Goal: Transaction & Acquisition: Book appointment/travel/reservation

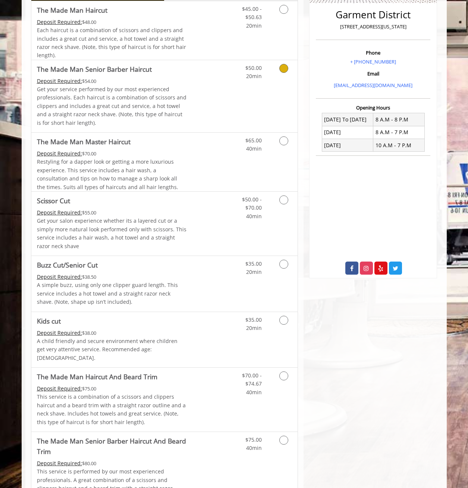
scroll to position [75, 0]
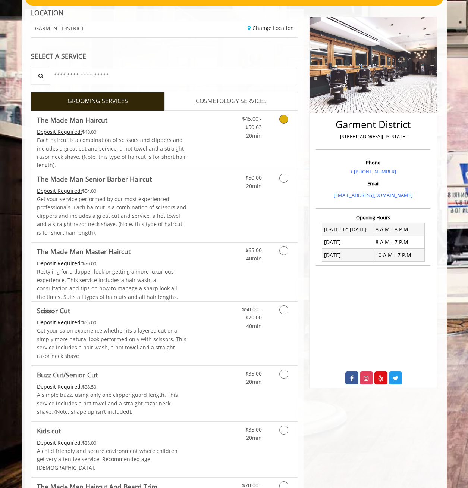
click at [287, 118] on icon "Grooming services" at bounding box center [284, 119] width 9 height 9
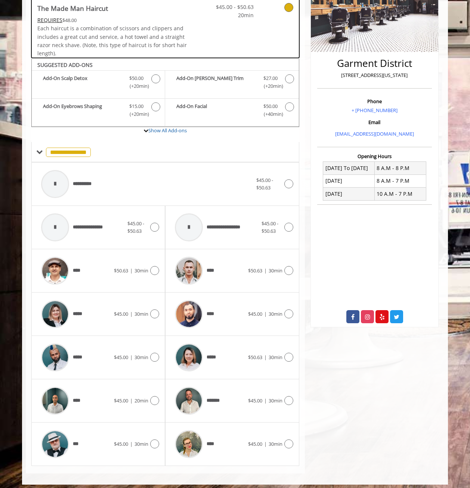
scroll to position [140, 0]
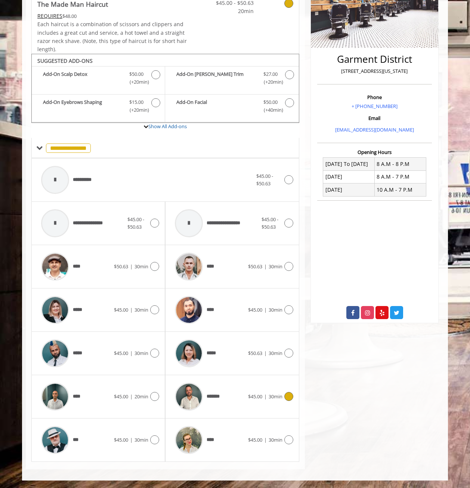
click at [291, 398] on icon at bounding box center [288, 396] width 9 height 9
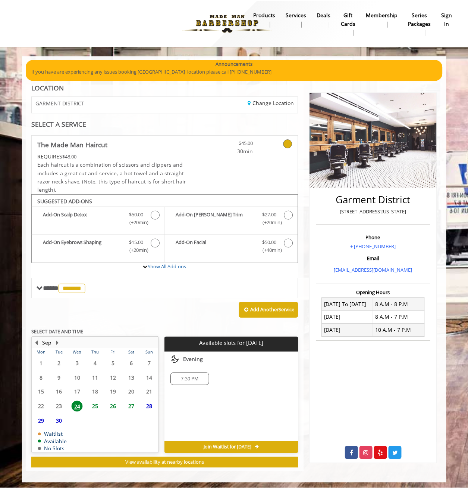
scroll to position [2, 0]
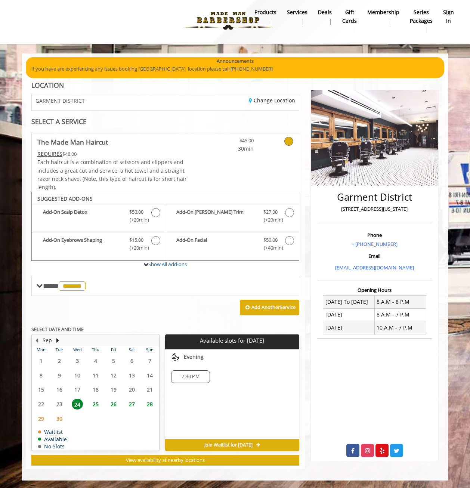
click at [170, 309] on div "Add Another Service" at bounding box center [165, 307] width 268 height 23
click at [152, 296] on div "Add Another Service" at bounding box center [165, 307] width 268 height 23
click at [287, 141] on icon at bounding box center [288, 141] width 9 height 9
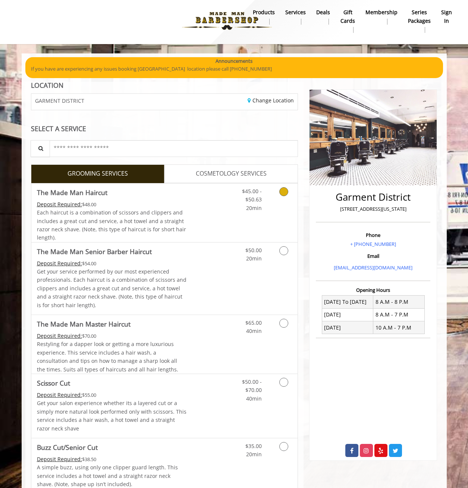
click at [286, 189] on icon "Grooming services" at bounding box center [284, 191] width 9 height 9
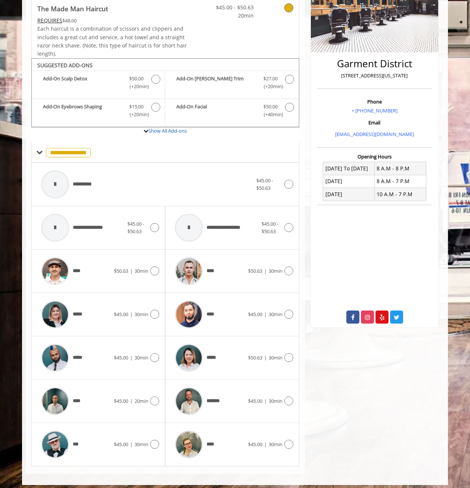
scroll to position [140, 0]
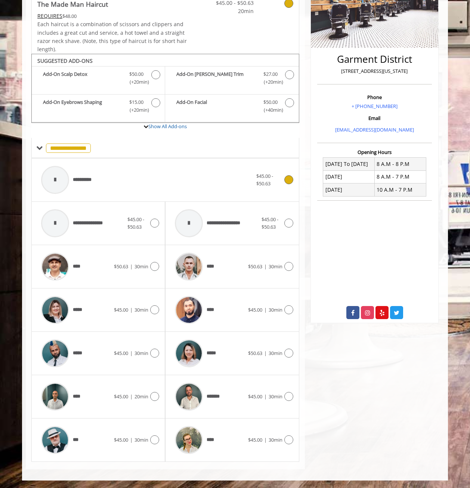
click at [66, 172] on div at bounding box center [55, 180] width 28 height 28
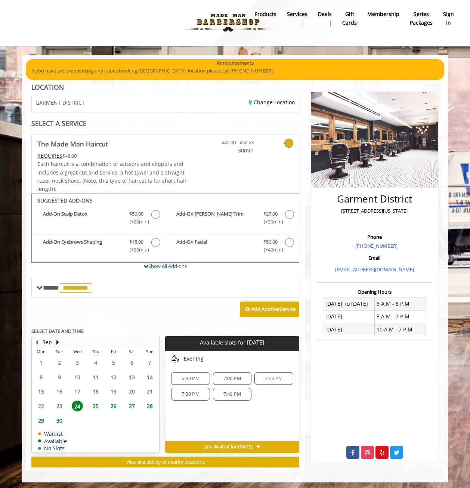
scroll to position [0, 0]
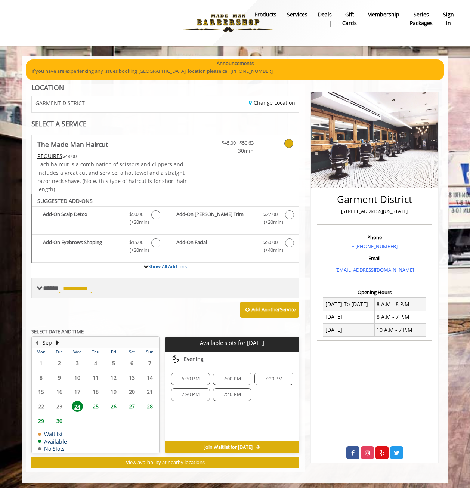
click at [215, 288] on div "**********" at bounding box center [165, 288] width 268 height 20
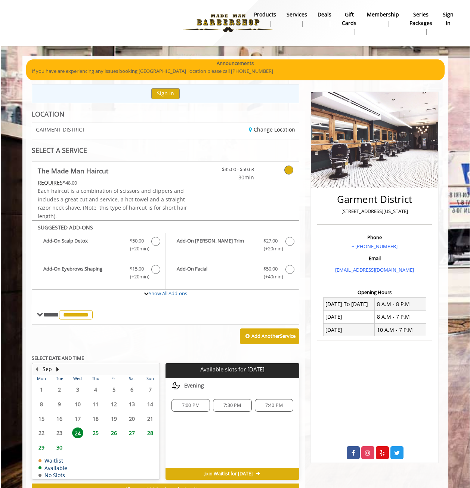
scroll to position [29, 0]
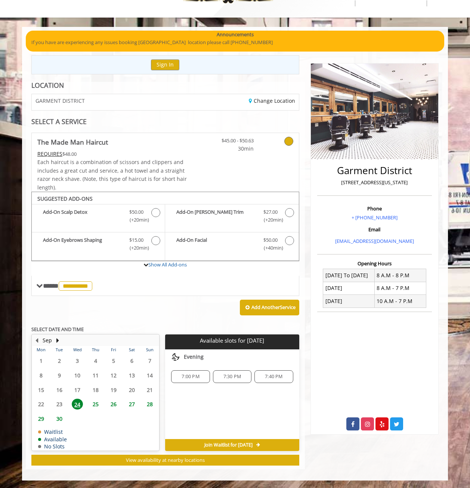
click at [176, 415] on div "Choose a time below for [DATE] Evening 7:00 PM 7:30 PM 7:40 PM" at bounding box center [232, 394] width 134 height 90
click at [200, 421] on div "Choose a time below for [DATE] Evening 7:00 PM 7:30 PM 7:40 PM" at bounding box center [232, 394] width 134 height 90
